Goal: Register for event/course

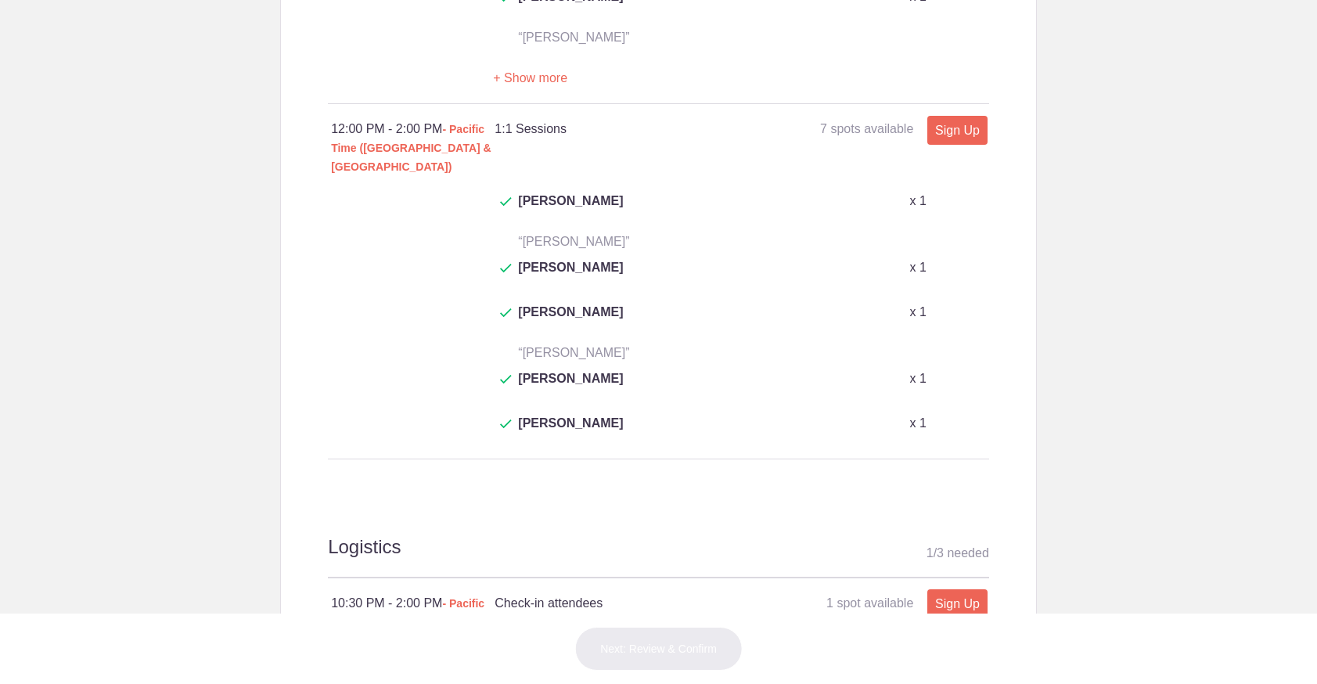
scroll to position [703, 0]
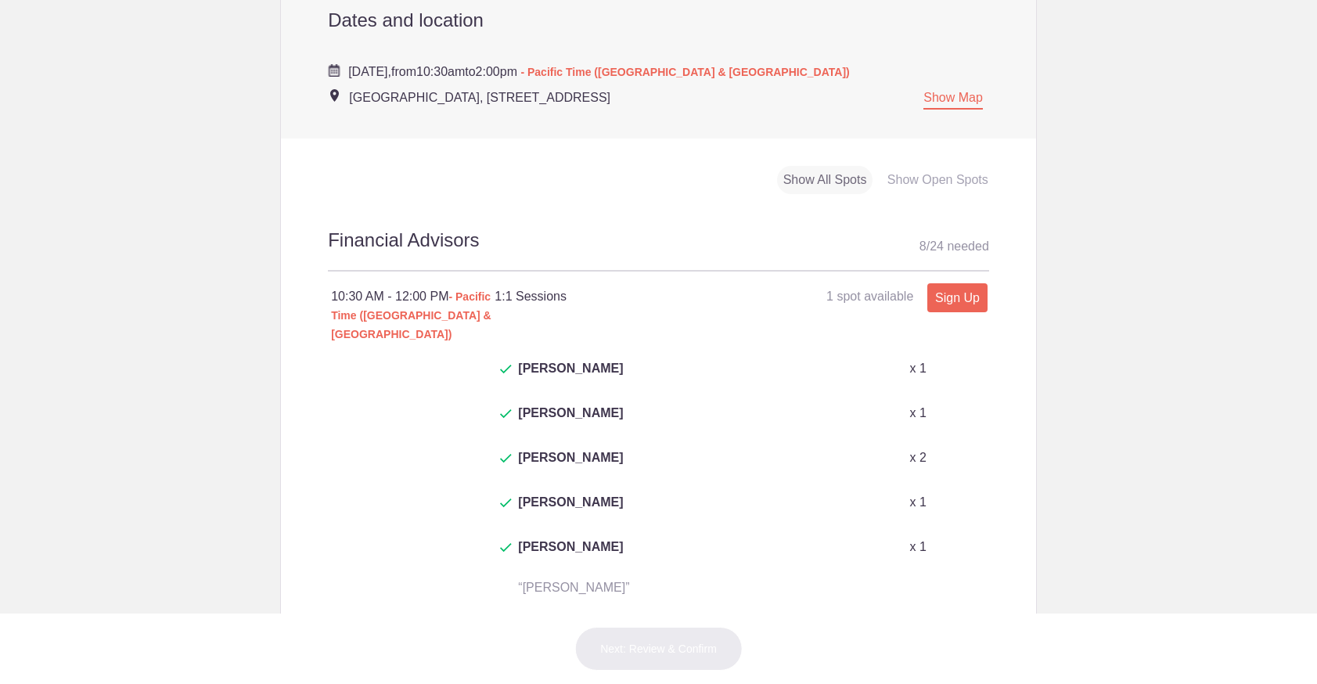
click at [524, 604] on button "+ Show more" at bounding box center [530, 628] width 74 height 49
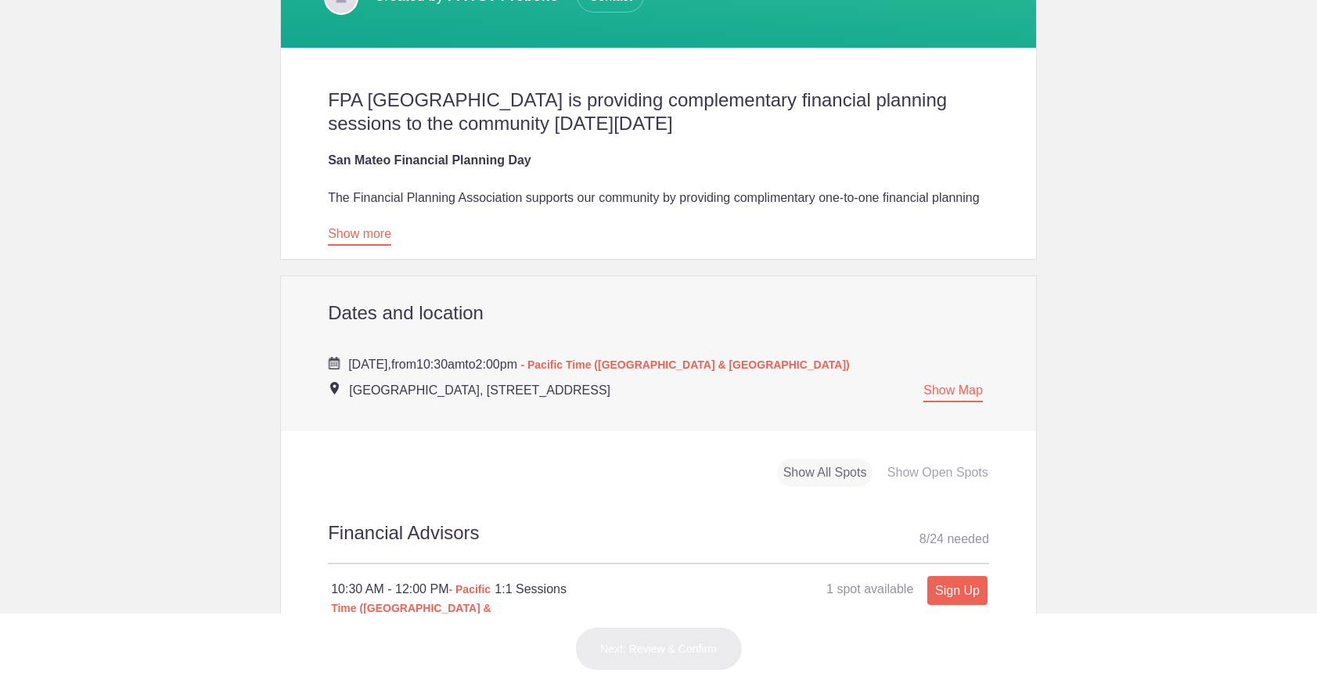
scroll to position [388, 0]
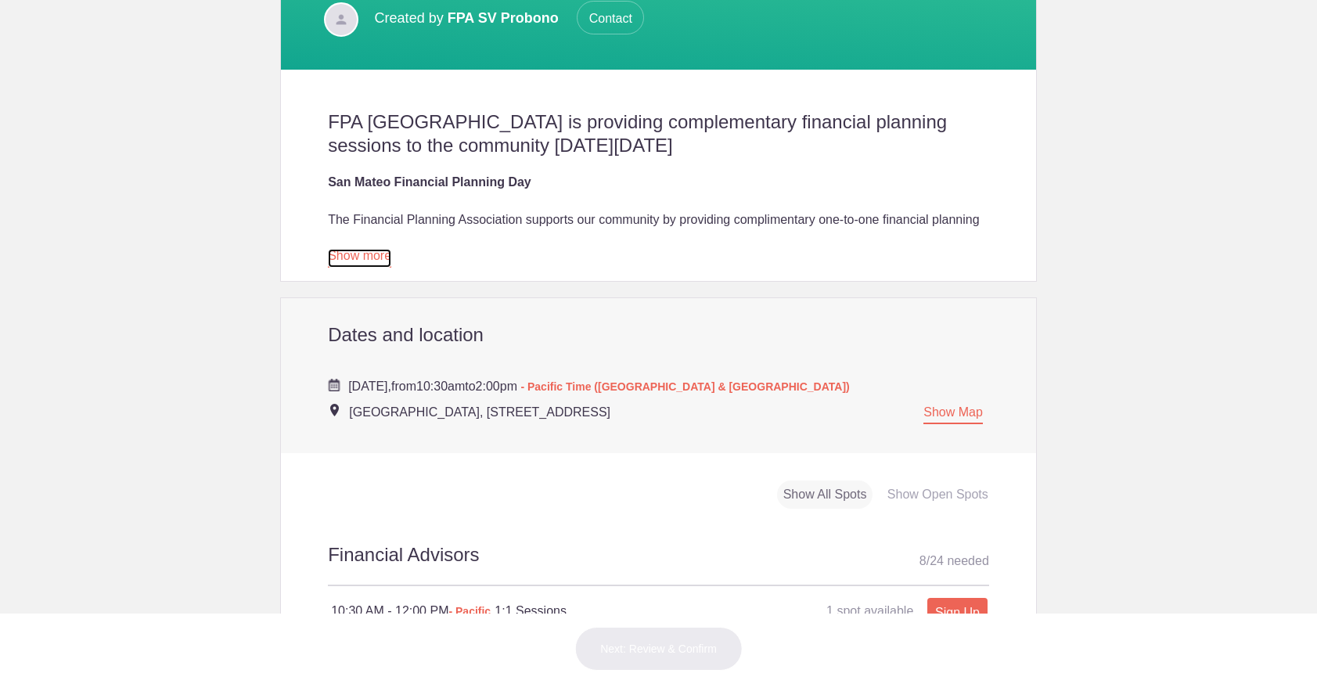
click at [372, 261] on link "Show more" at bounding box center [359, 258] width 63 height 19
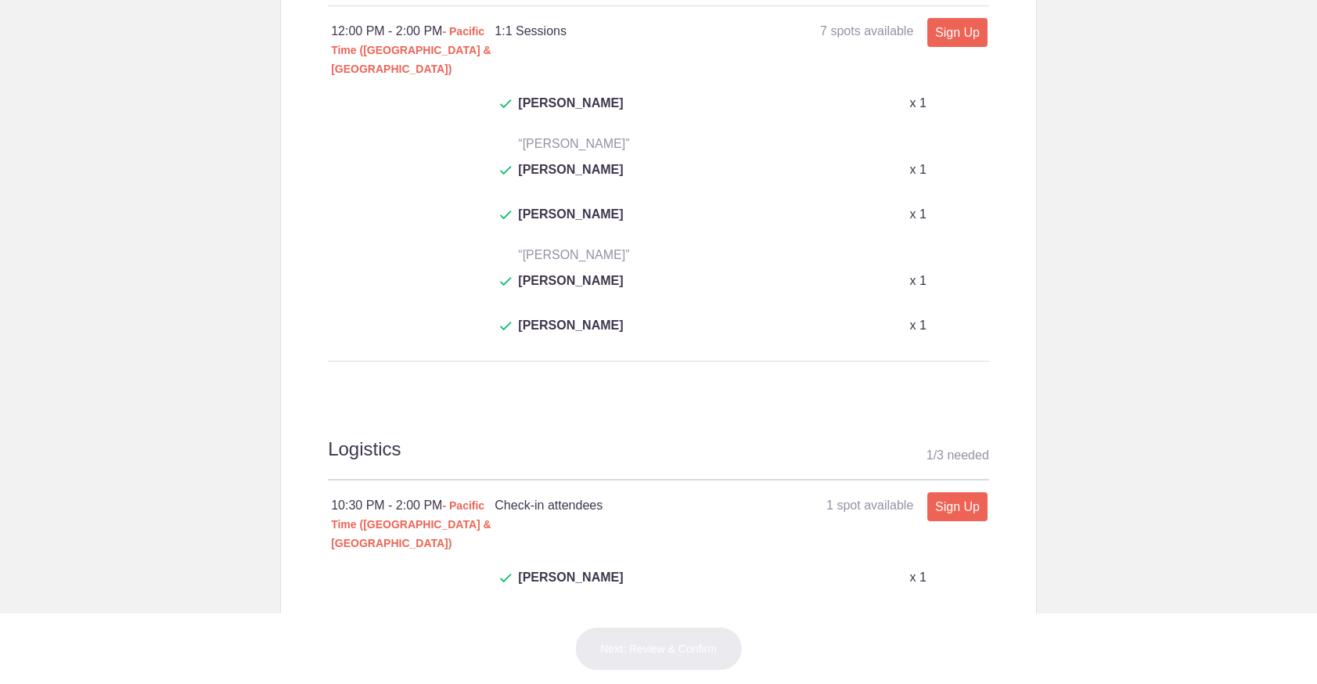
scroll to position [1880, 0]
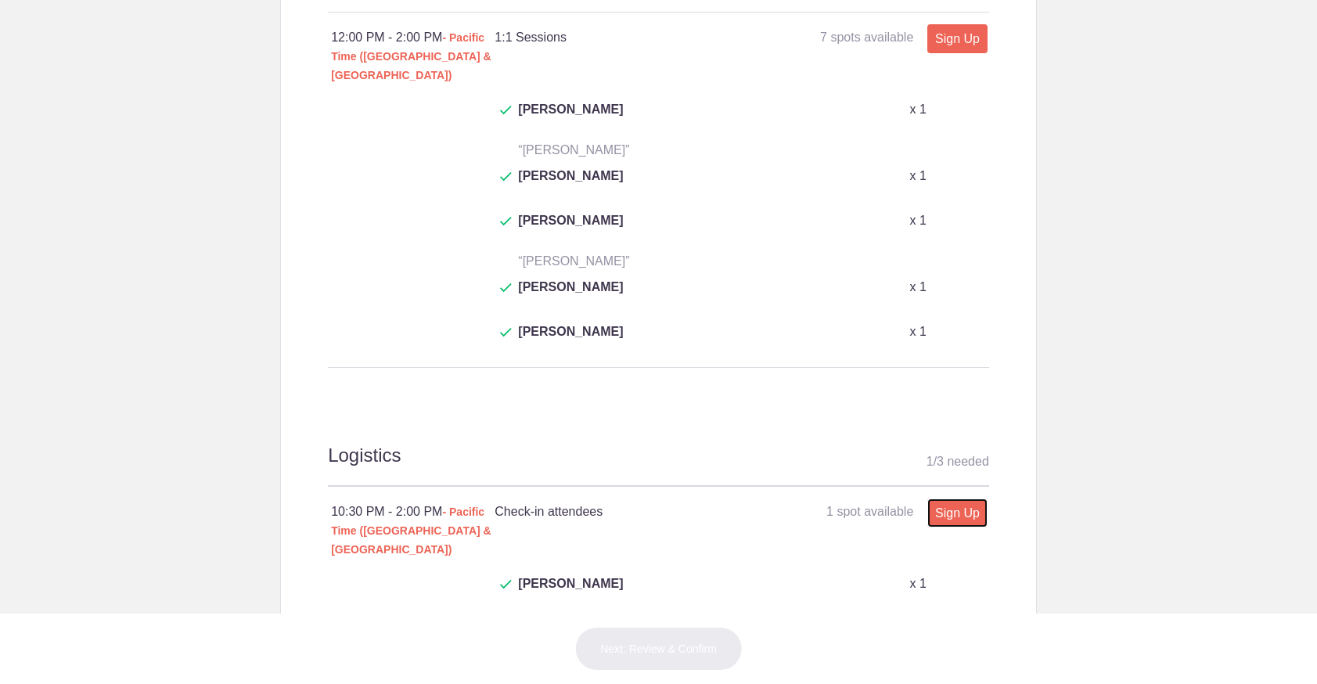
click at [954, 499] on link "Sign Up" at bounding box center [957, 513] width 60 height 29
type input "1"
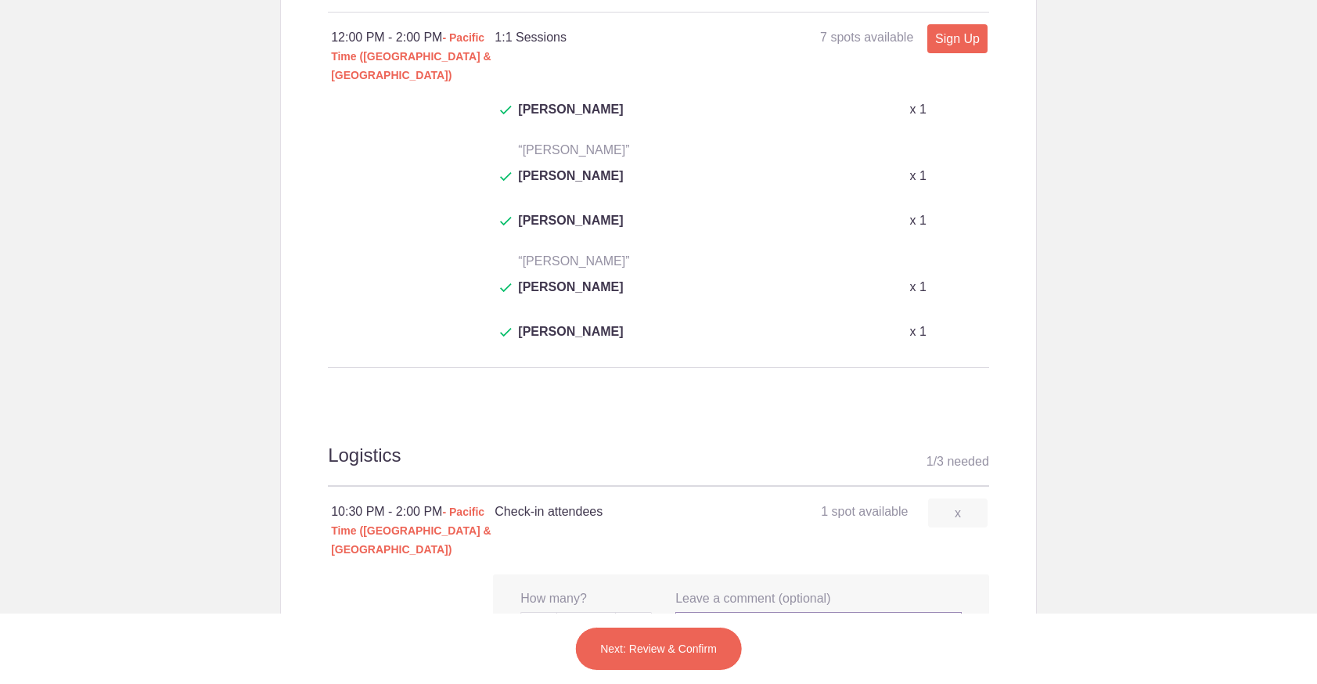
click at [709, 612] on input "text" at bounding box center [818, 629] width 286 height 34
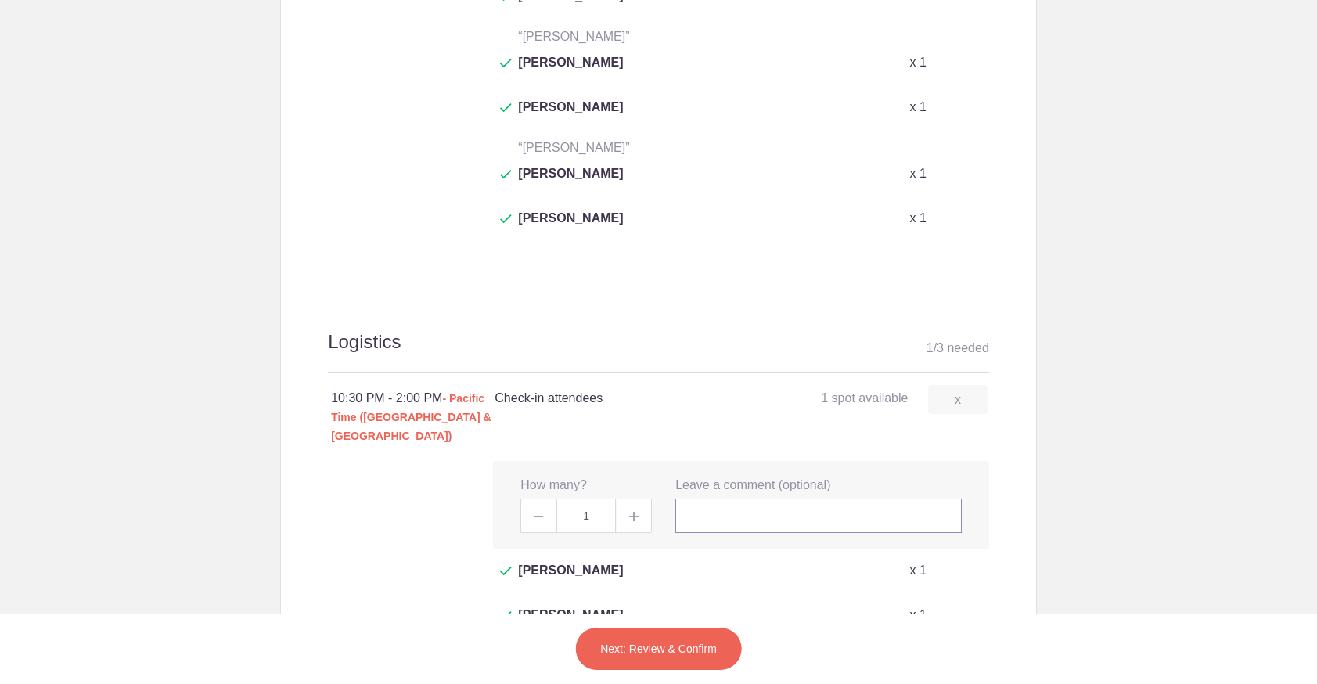
scroll to position [1982, 0]
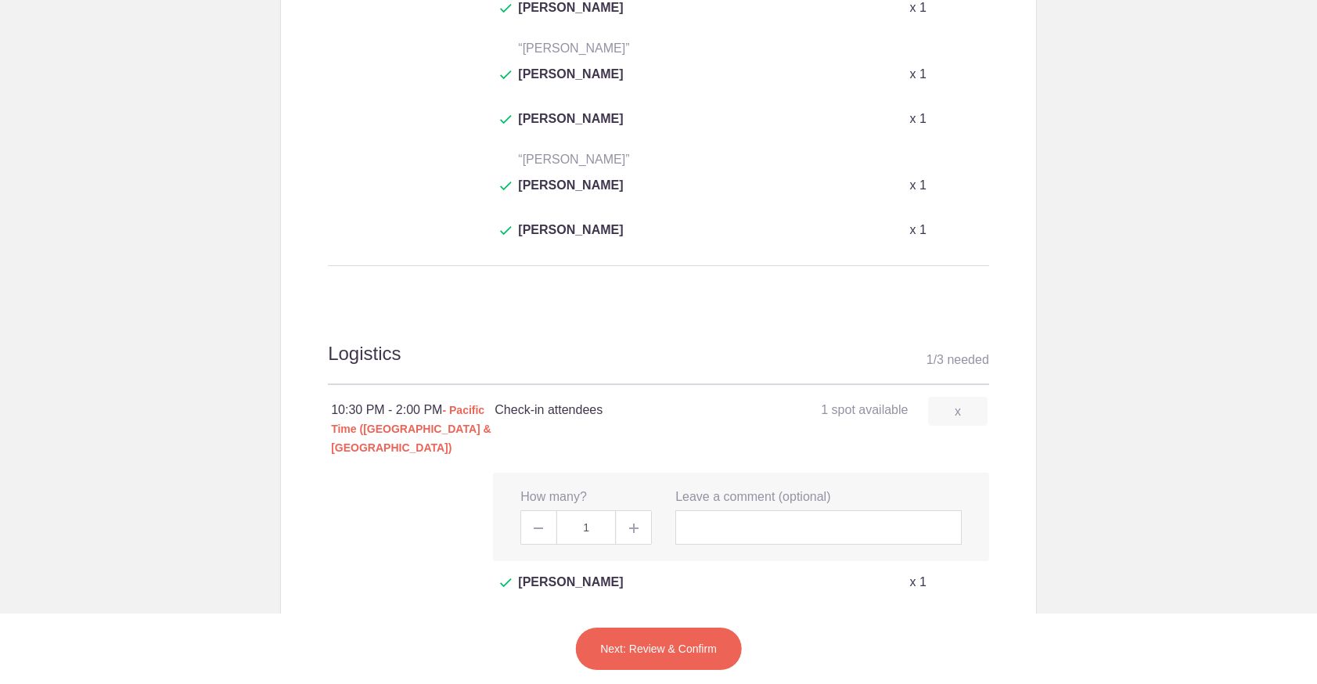
click at [457, 473] on div at bounding box center [658, 579] width 661 height 212
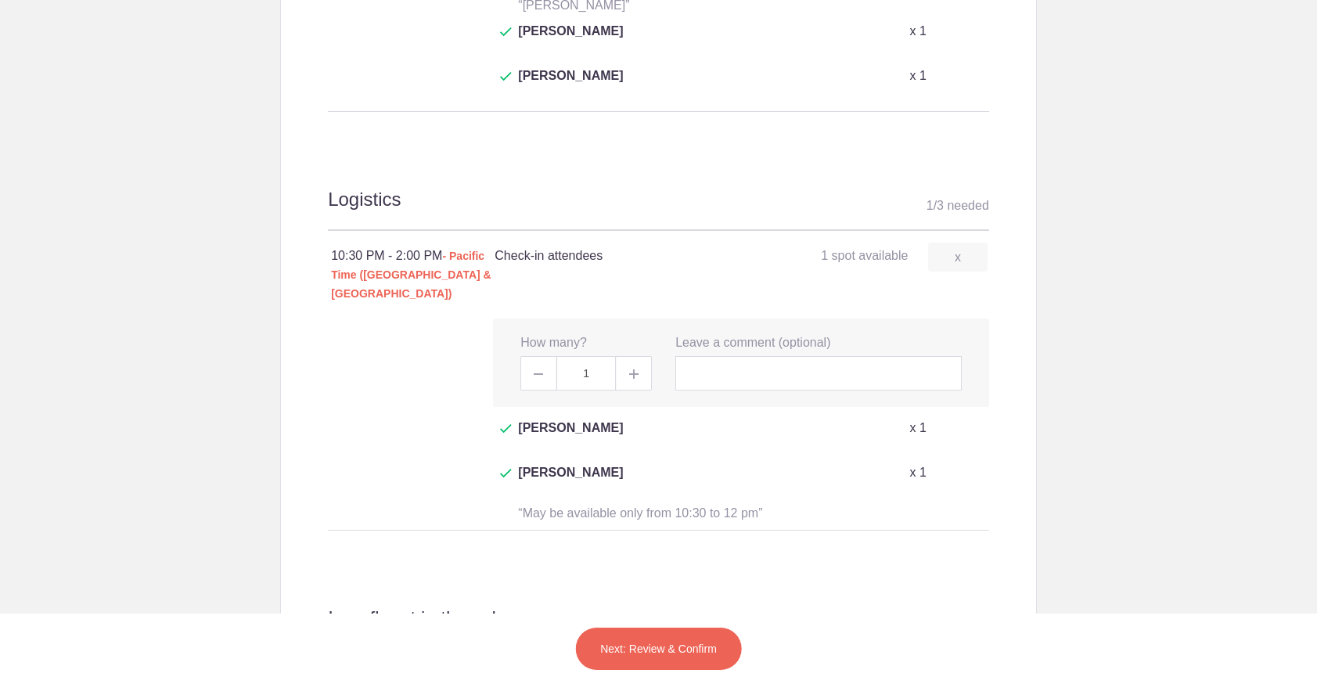
scroll to position [2238, 0]
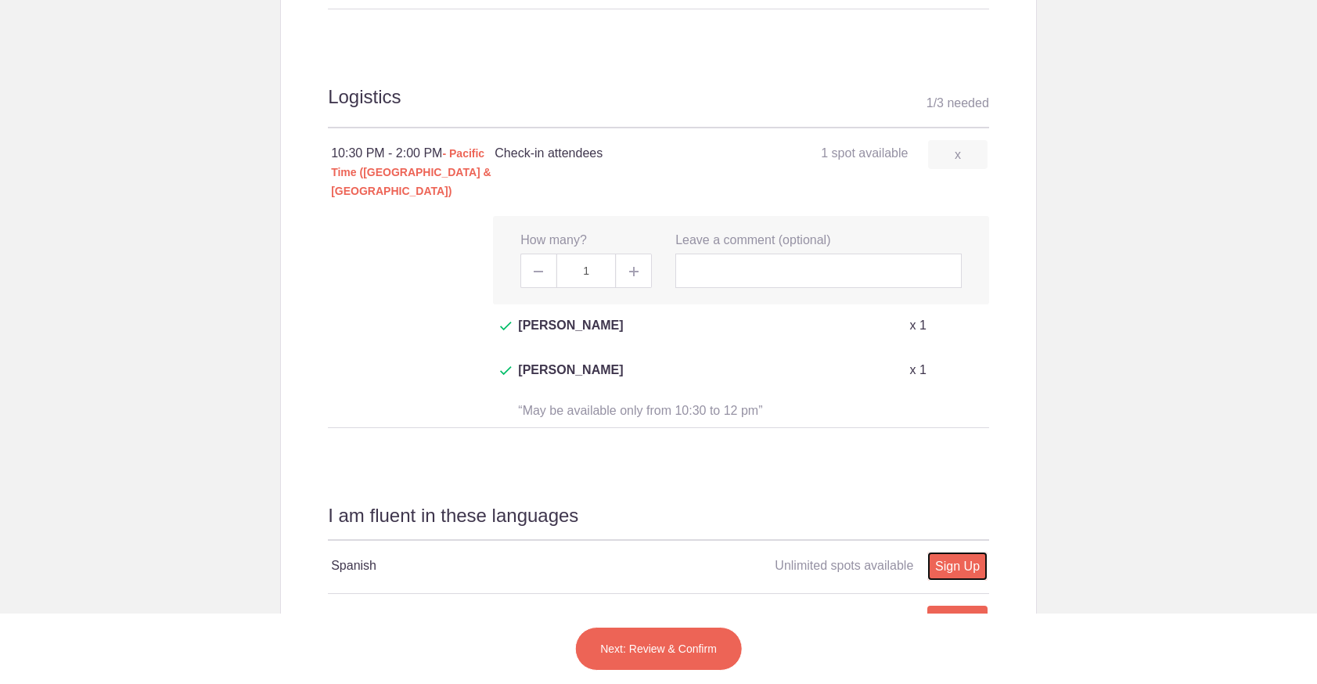
click at [961, 552] on link "Sign Up" at bounding box center [957, 566] width 60 height 29
type input "1"
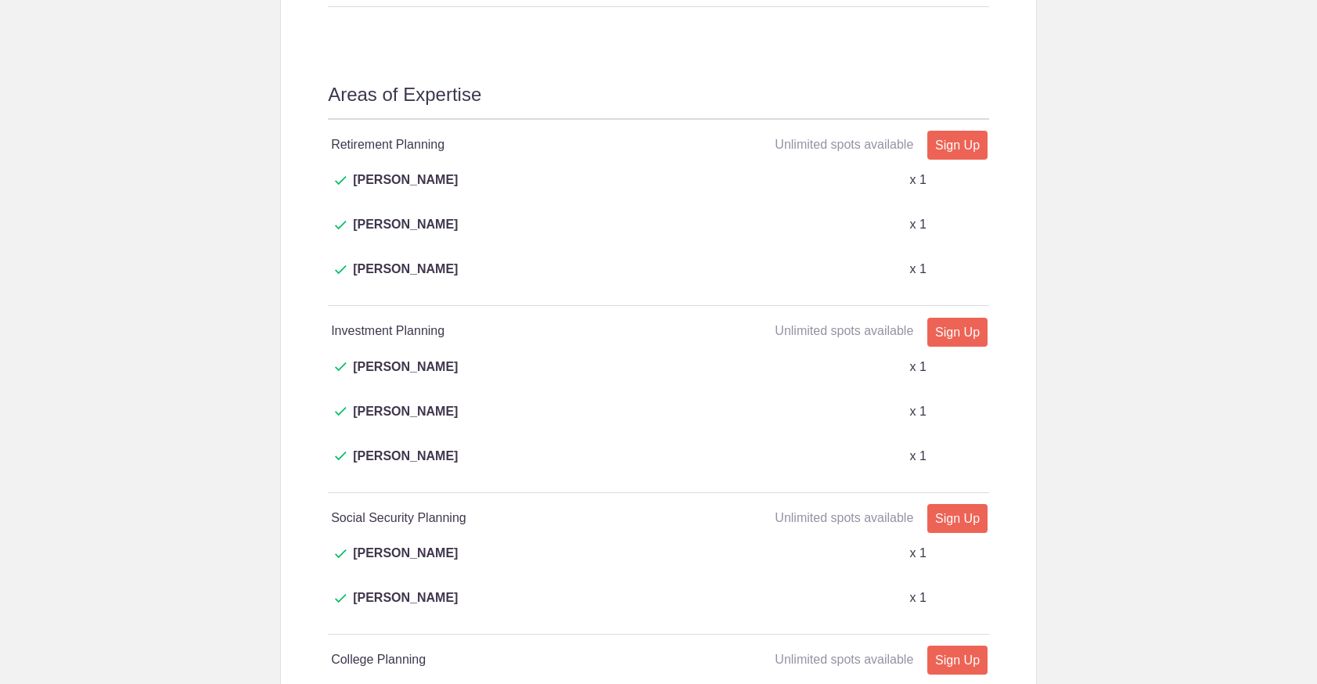
scroll to position [3258, 0]
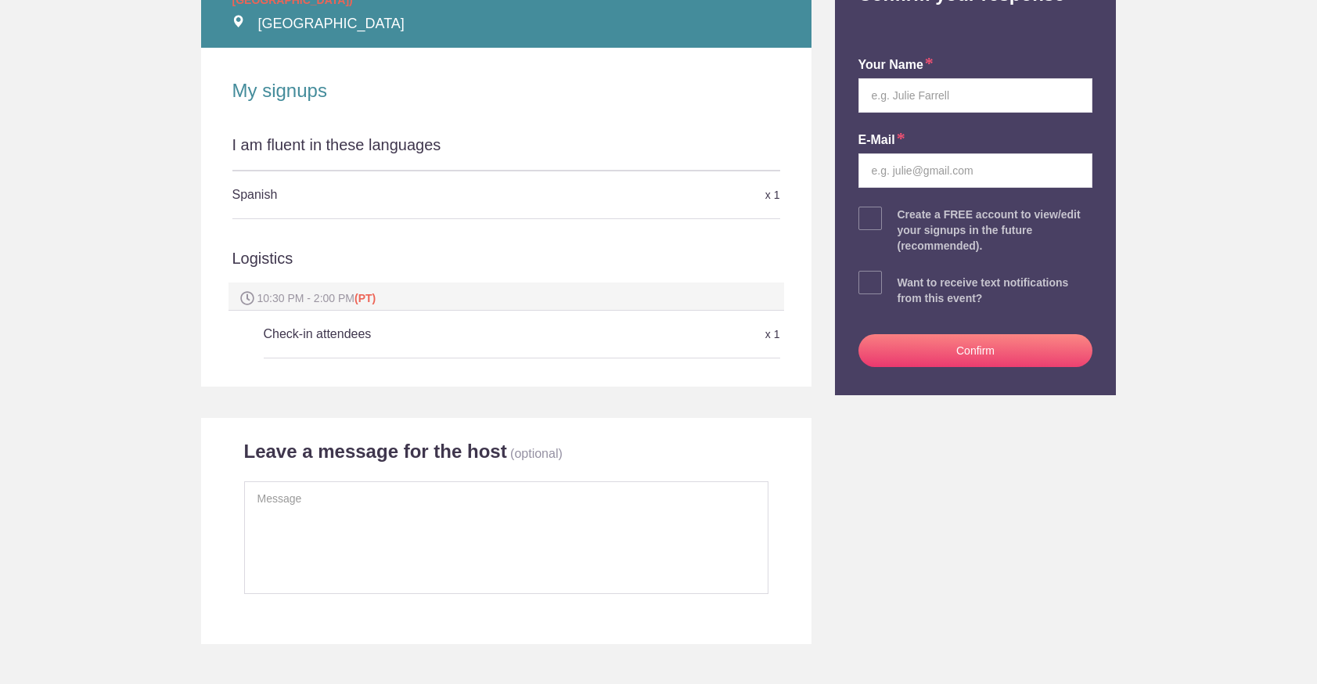
scroll to position [265, 0]
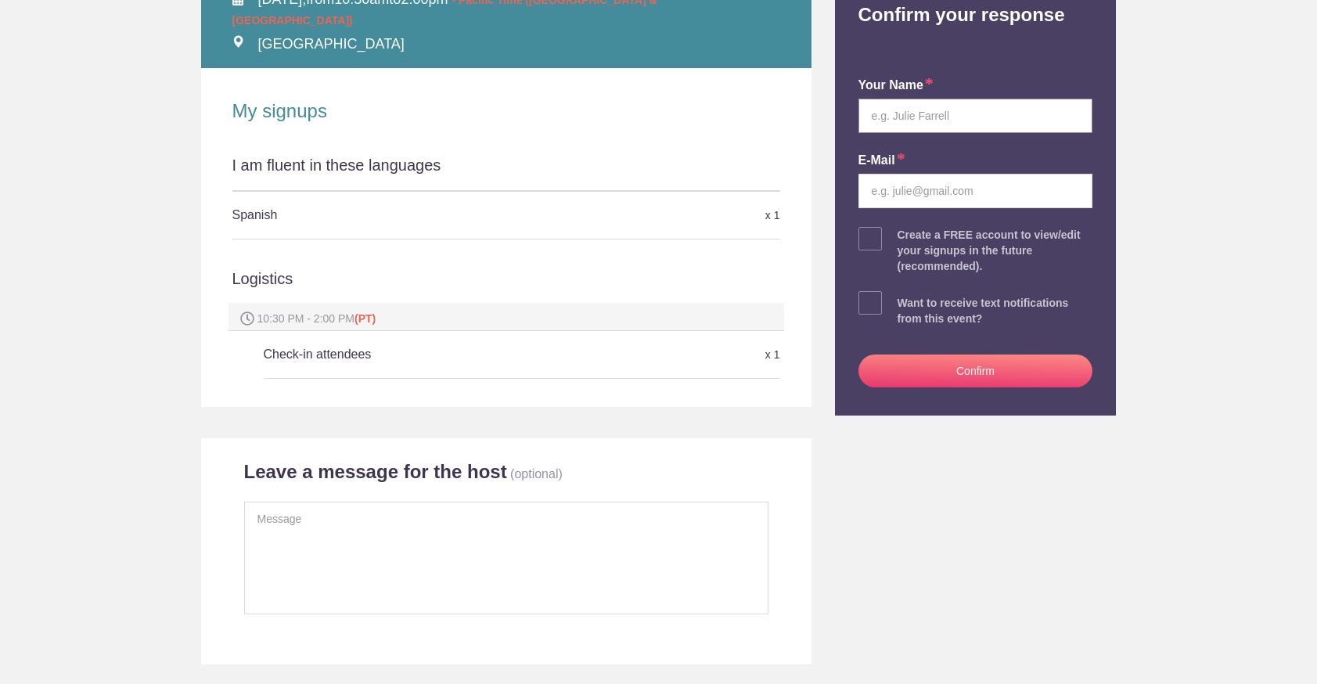
click at [920, 121] on input "text" at bounding box center [976, 116] width 235 height 34
click at [906, 121] on input "text" at bounding box center [976, 116] width 235 height 34
type input "Anita Richards"
type input "arichards5500@gmail.com"
click at [870, 236] on span at bounding box center [870, 238] width 23 height 23
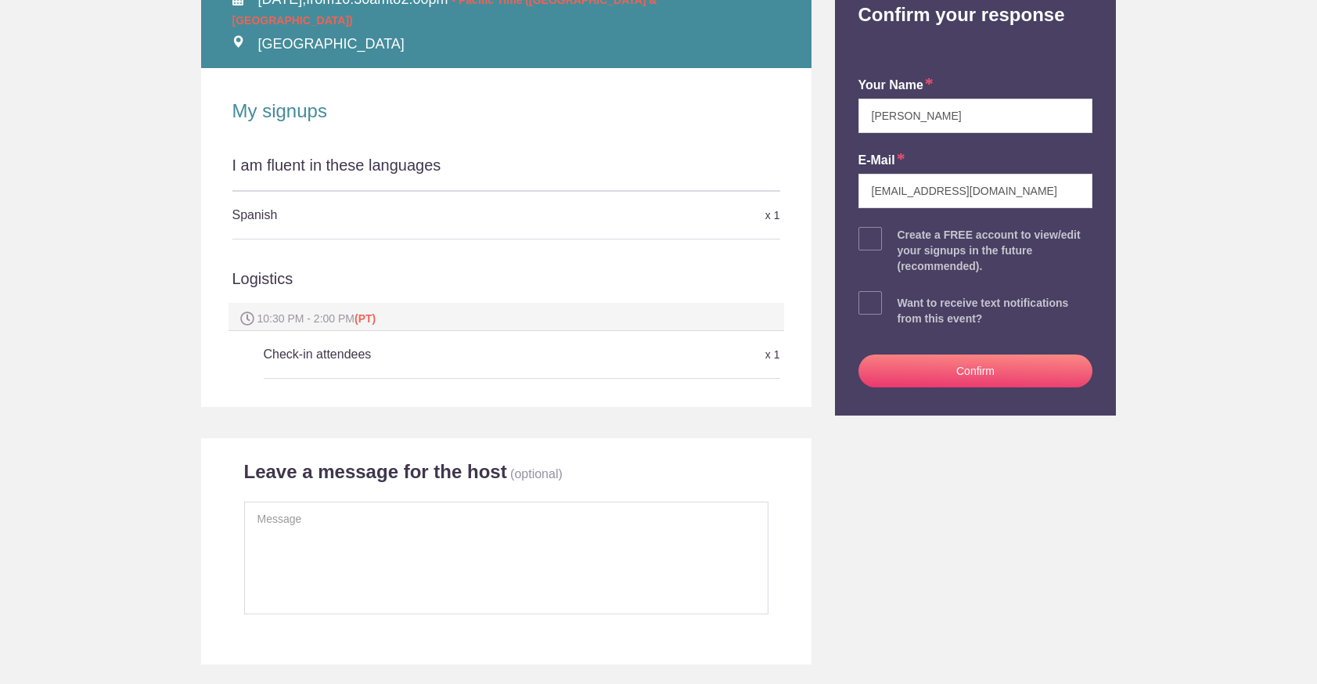
click at [902, 236] on input "checkbox" at bounding box center [1019, 235] width 235 height 10
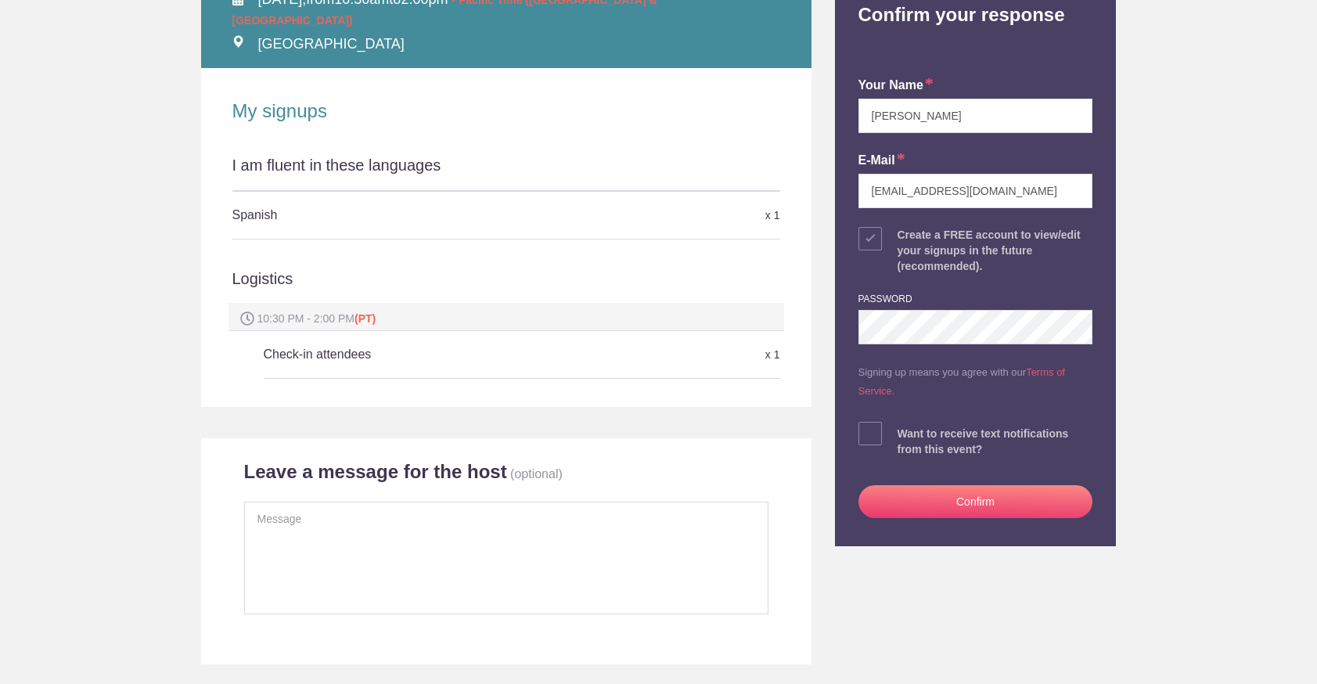
click at [864, 237] on span at bounding box center [870, 238] width 23 height 23
click at [902, 237] on input "checkbox" at bounding box center [1019, 235] width 235 height 10
checkbox input "false"
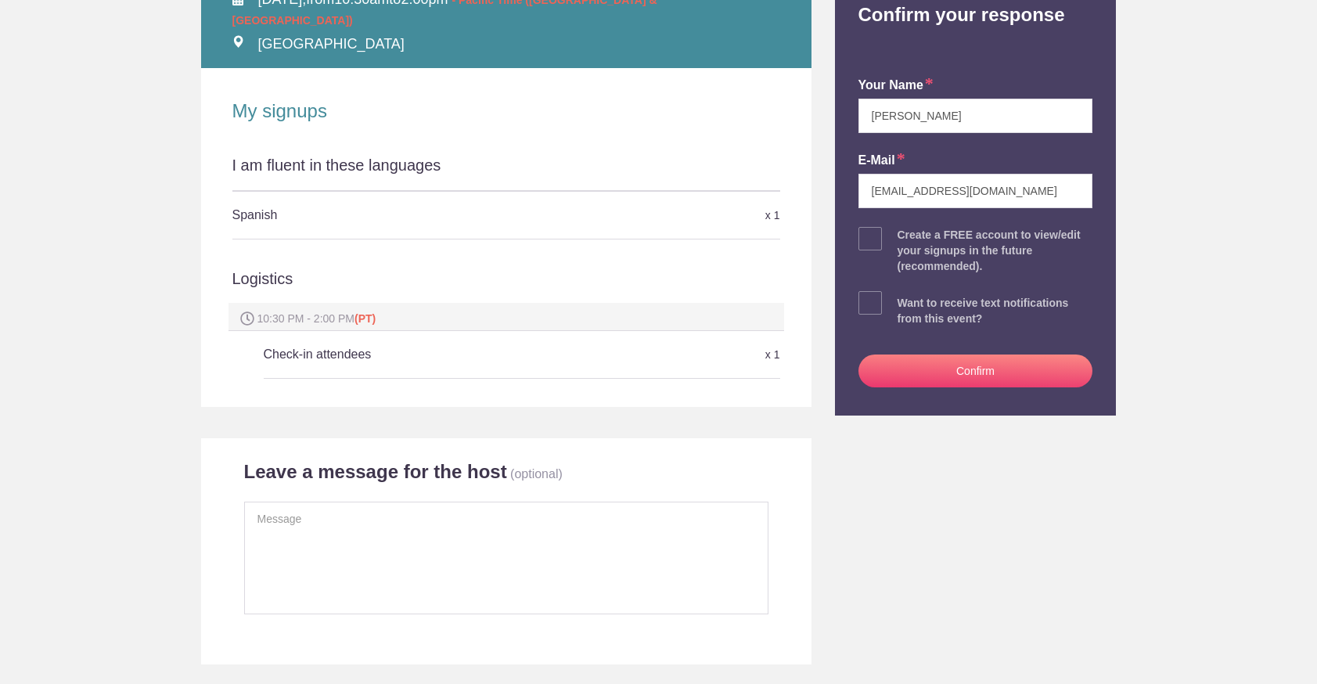
click at [859, 308] on span at bounding box center [870, 302] width 23 height 23
click at [902, 304] on input "checkbox" at bounding box center [1019, 299] width 235 height 10
checkbox input "true"
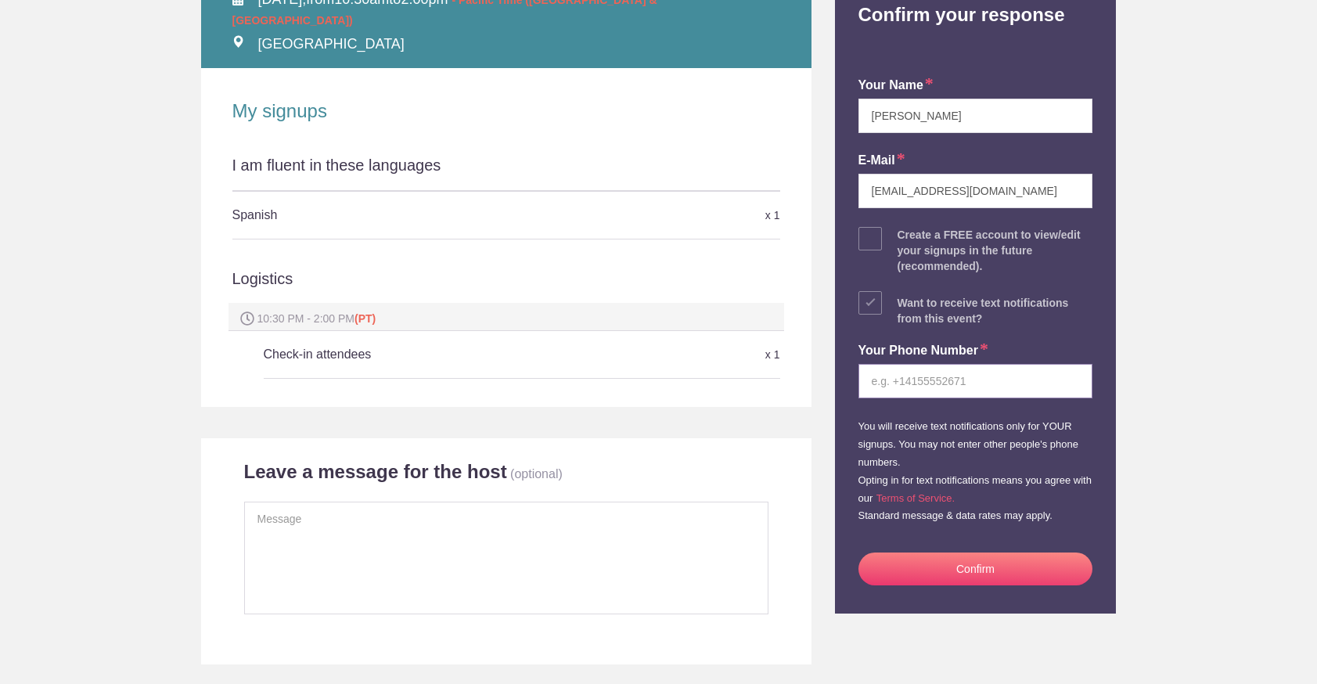
click at [930, 381] on input "tel" at bounding box center [976, 381] width 235 height 34
type input "6503917810"
click at [913, 575] on button "Confirm" at bounding box center [976, 569] width 235 height 33
